Goal: Task Accomplishment & Management: Use online tool/utility

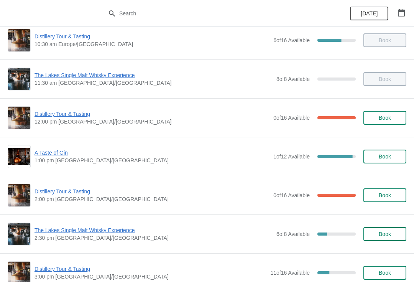
scroll to position [50, 0]
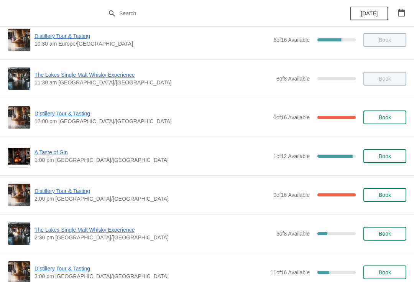
click at [65, 153] on span "A Taste of Gin" at bounding box center [151, 152] width 235 height 8
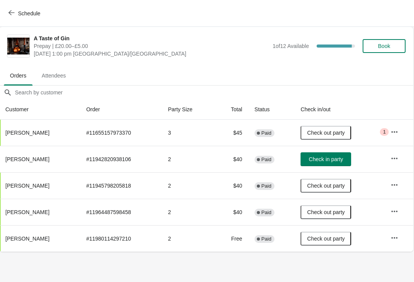
scroll to position [0, 0]
click at [329, 161] on span "Check in party" at bounding box center [326, 159] width 34 height 6
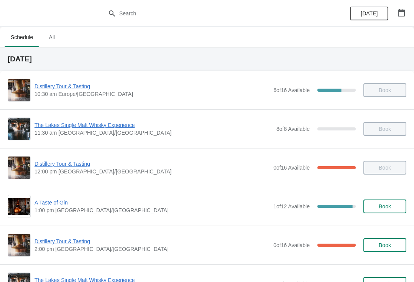
scroll to position [11, 0]
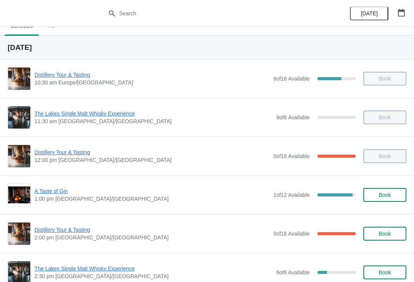
click at [236, 229] on span "Distillery Tour & Tasting" at bounding box center [151, 230] width 235 height 8
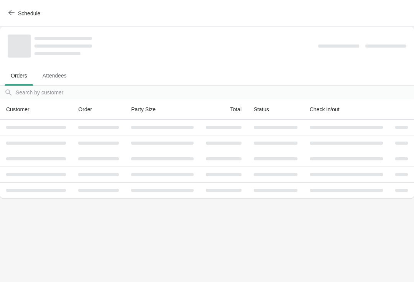
scroll to position [0, 0]
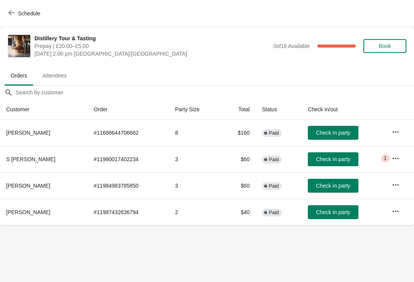
click at [385, 157] on span "1" at bounding box center [385, 158] width 3 height 6
click at [394, 161] on icon "button" at bounding box center [396, 158] width 8 height 8
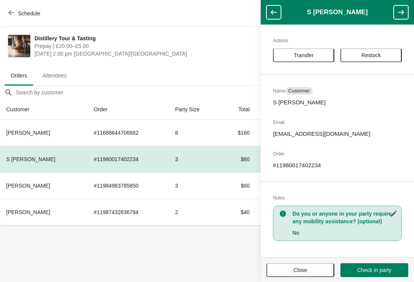
click at [403, 6] on button "button" at bounding box center [401, 12] width 15 height 14
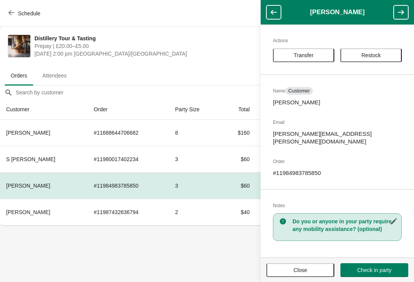
click at [277, 10] on icon "button" at bounding box center [274, 12] width 8 height 8
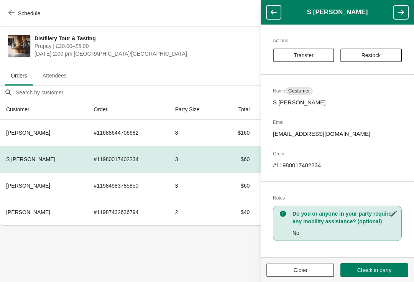
click at [311, 268] on span "Close" at bounding box center [300, 270] width 54 height 6
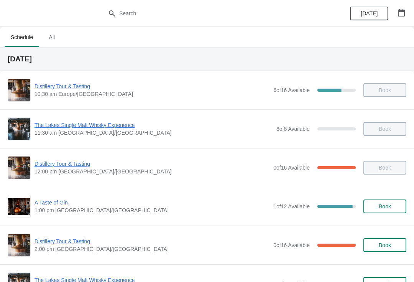
click at [56, 240] on span "Distillery Tour & Tasting" at bounding box center [151, 241] width 235 height 8
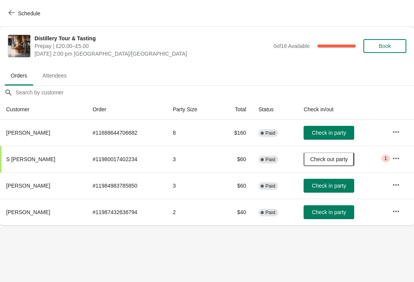
click at [336, 215] on span "Check in party" at bounding box center [329, 212] width 34 height 6
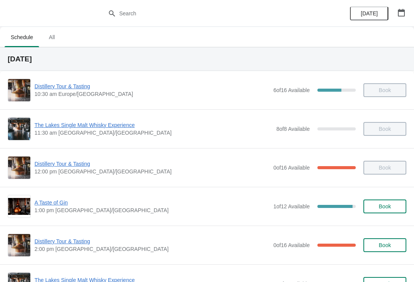
click at [118, 243] on span "Distillery Tour & Tasting" at bounding box center [151, 241] width 235 height 8
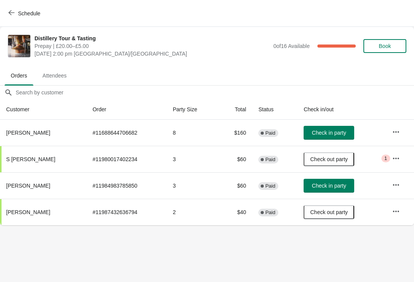
click at [335, 187] on span "Check in party" at bounding box center [329, 185] width 34 height 6
